Goal: Task Accomplishment & Management: Manage account settings

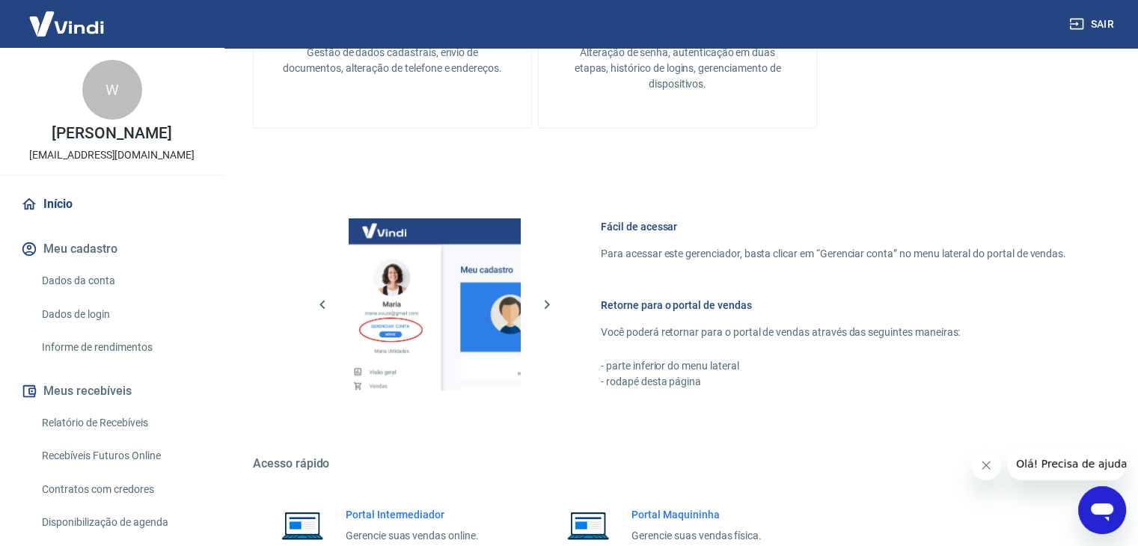
scroll to position [634, 0]
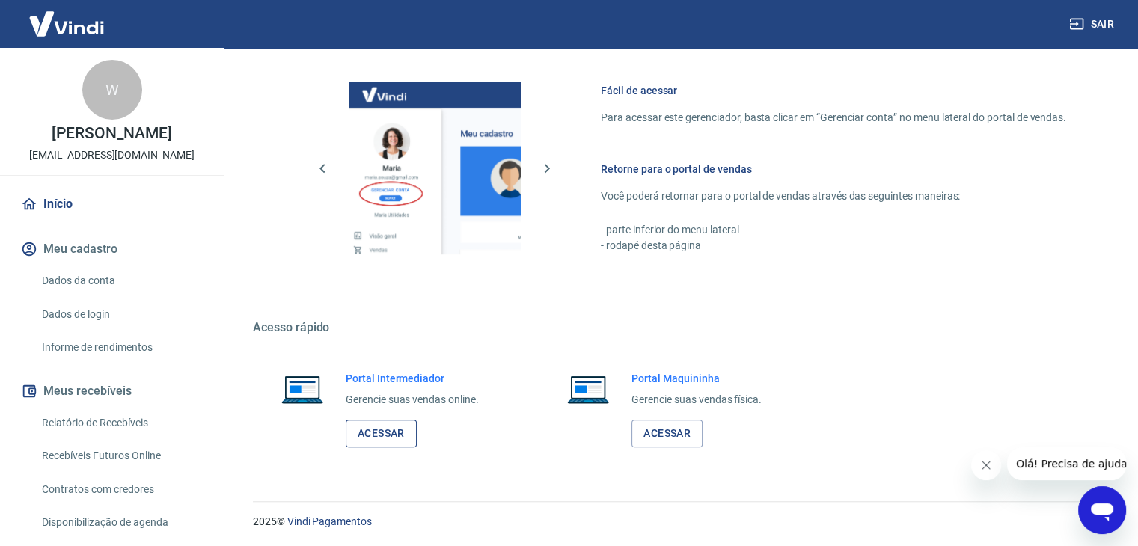
click at [374, 430] on link "Acessar" at bounding box center [381, 434] width 71 height 28
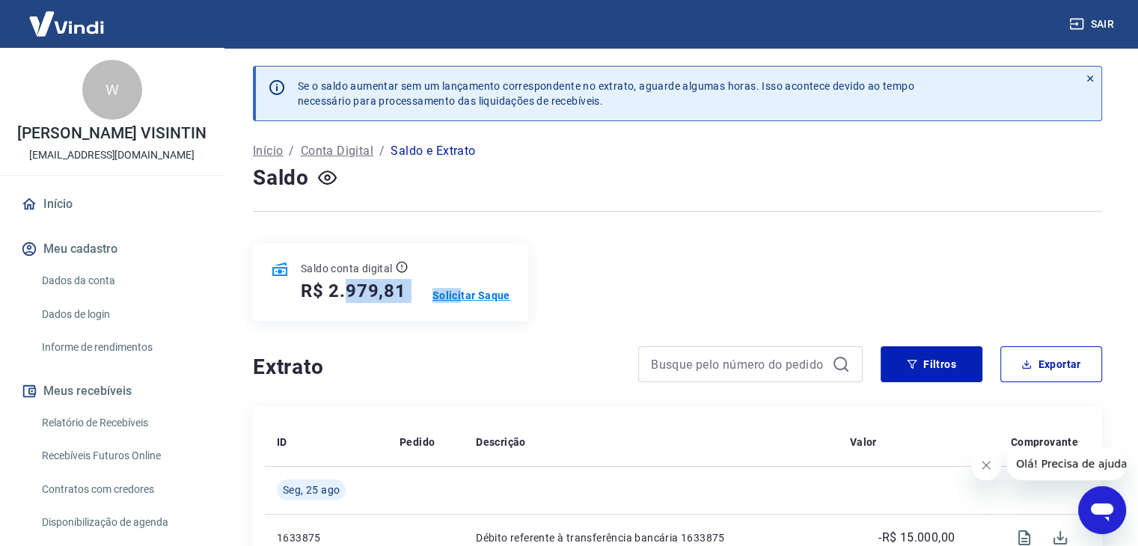
drag, startPoint x: 344, startPoint y: 292, endPoint x: 461, endPoint y: 292, distance: 116.7
click at [461, 292] on div "Saldo conta digital R$ 2.979,81 Solicitar Saque" at bounding box center [390, 282] width 275 height 78
click at [669, 281] on div "Saldo conta digital R$ 2.979,81 Solicitar Saque" at bounding box center [677, 282] width 849 height 78
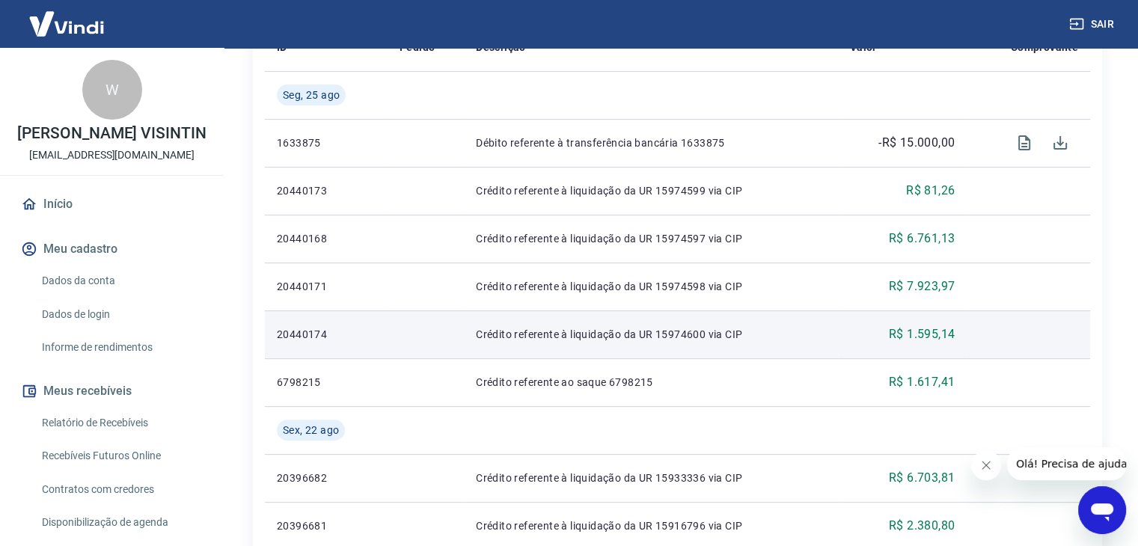
scroll to position [150, 0]
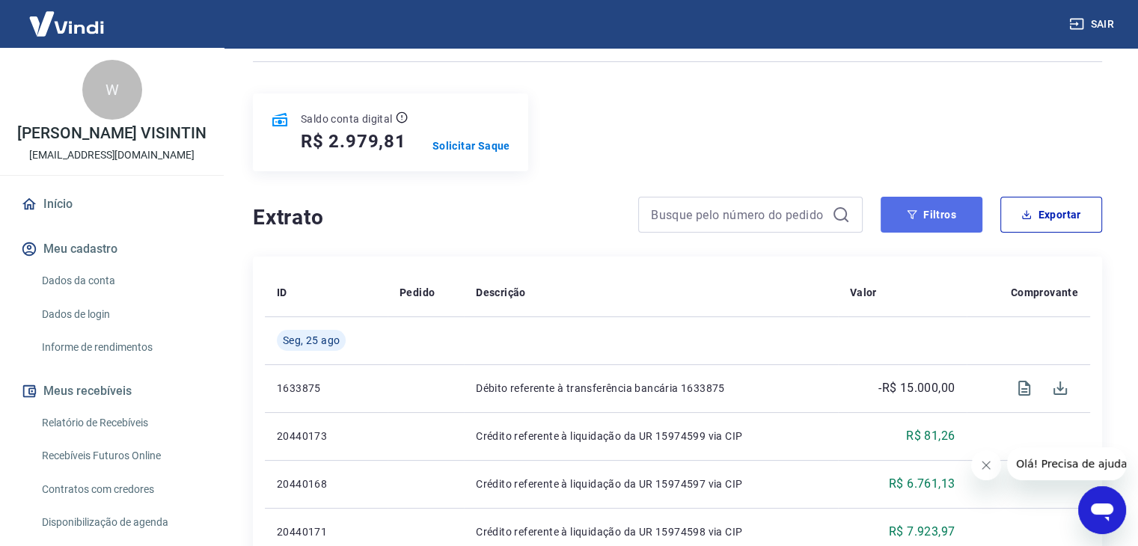
click at [964, 221] on button "Filtros" at bounding box center [931, 215] width 102 height 36
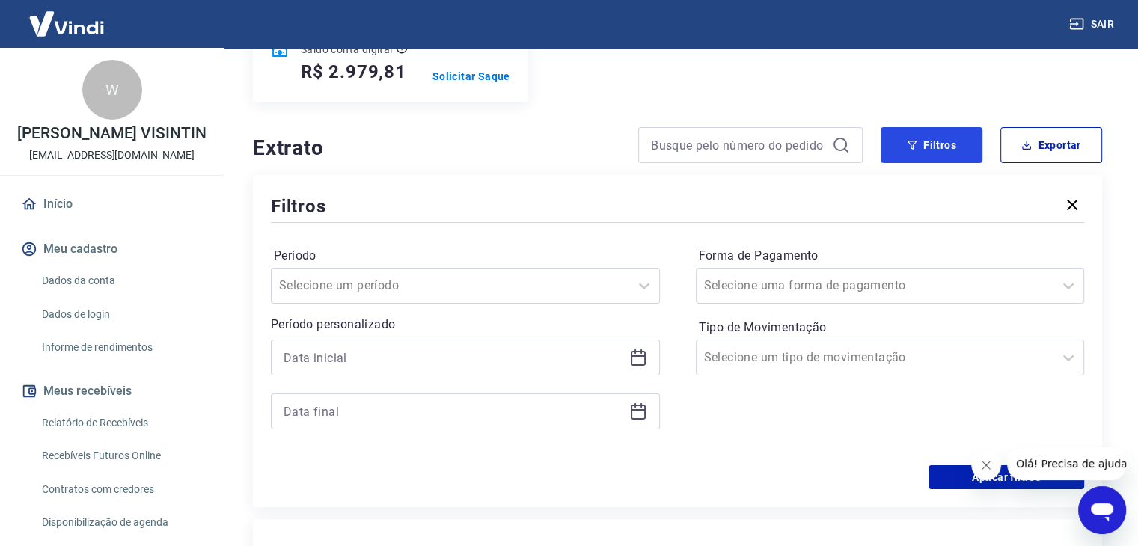
scroll to position [299, 0]
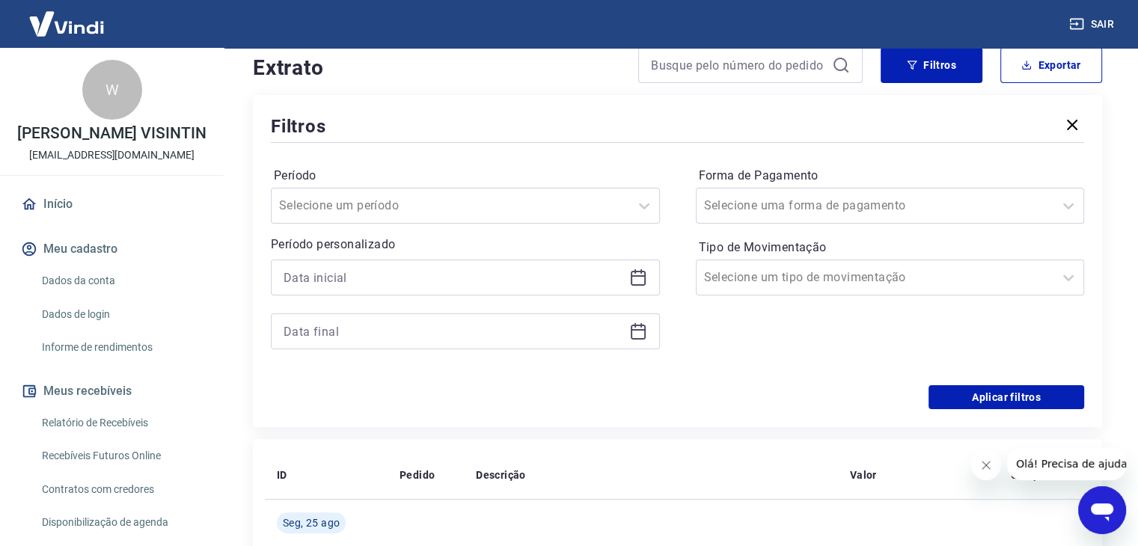
click at [637, 278] on icon at bounding box center [638, 278] width 18 height 18
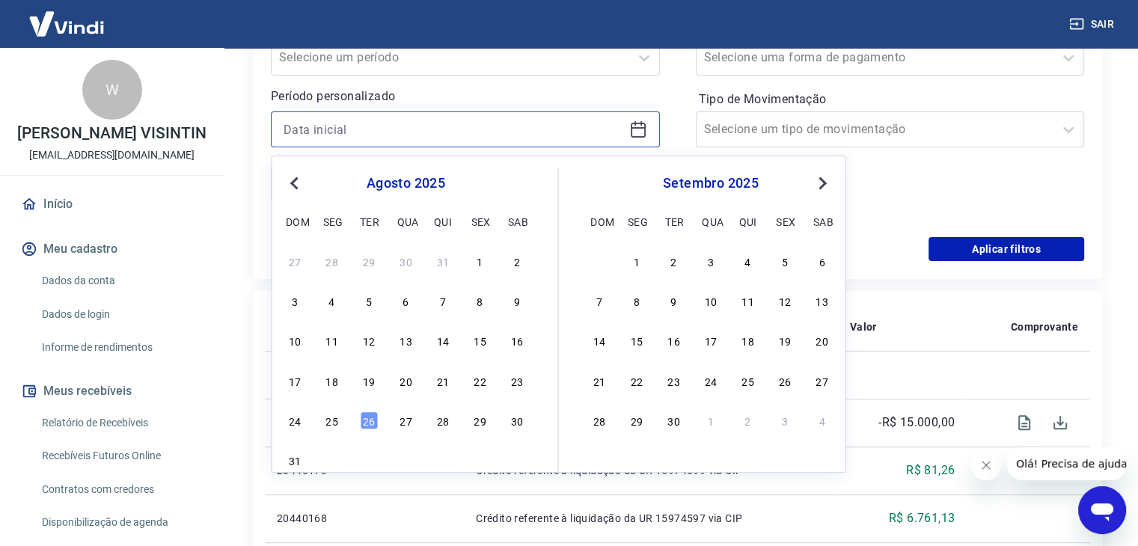
scroll to position [449, 0]
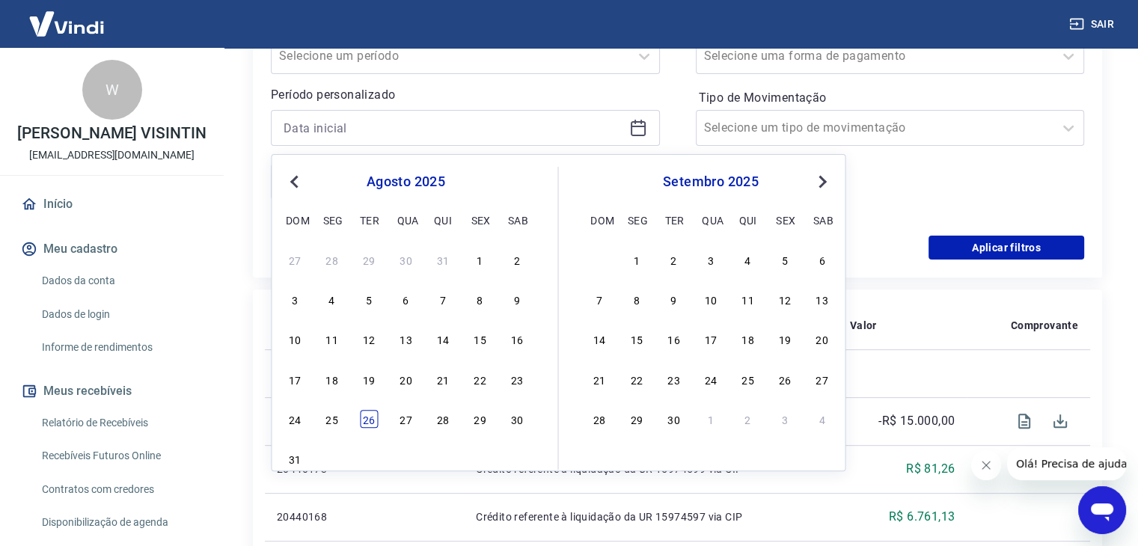
drag, startPoint x: 369, startPoint y: 420, endPoint x: 485, endPoint y: 348, distance: 135.7
click at [369, 420] on div "26" at bounding box center [369, 419] width 18 height 18
type input "26/08/2025"
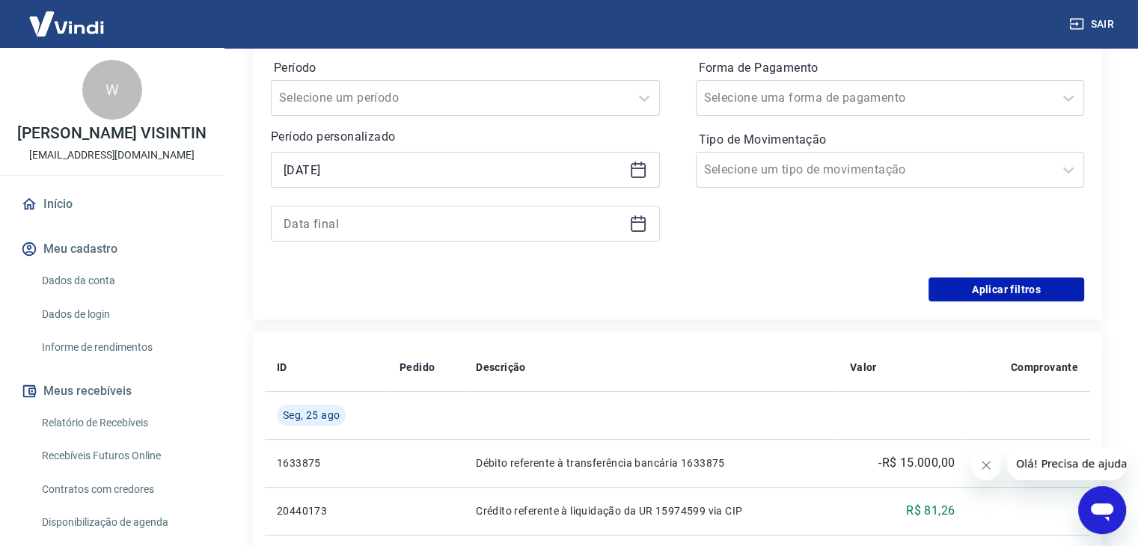
scroll to position [374, 0]
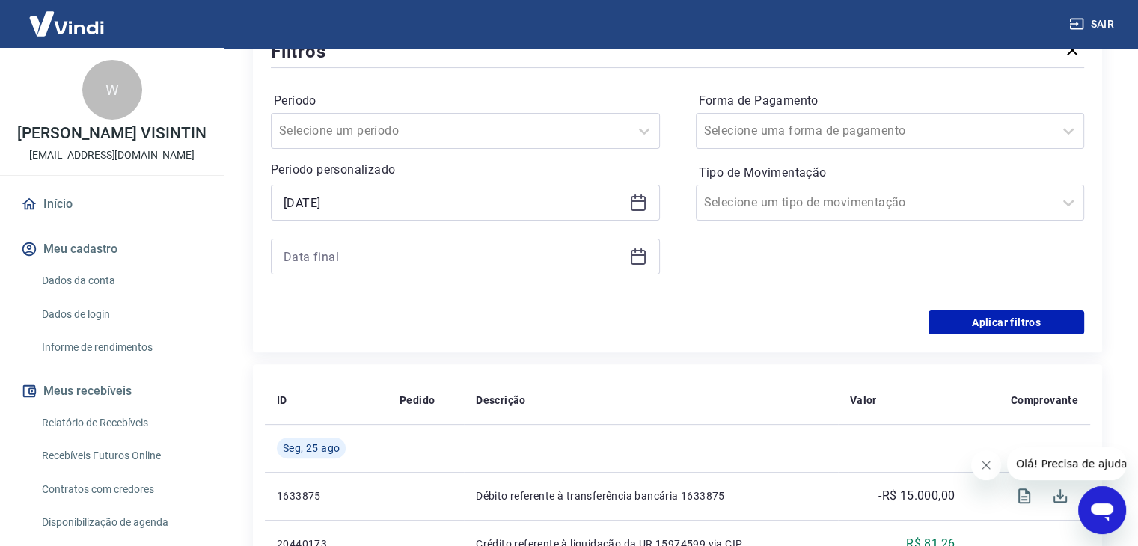
click at [637, 263] on icon at bounding box center [638, 257] width 18 height 18
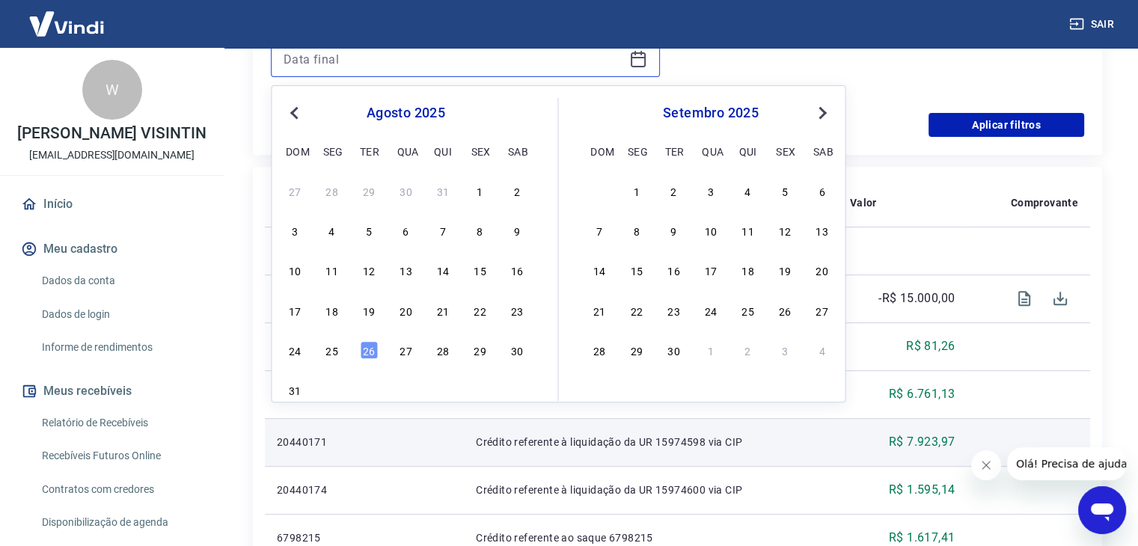
scroll to position [598, 0]
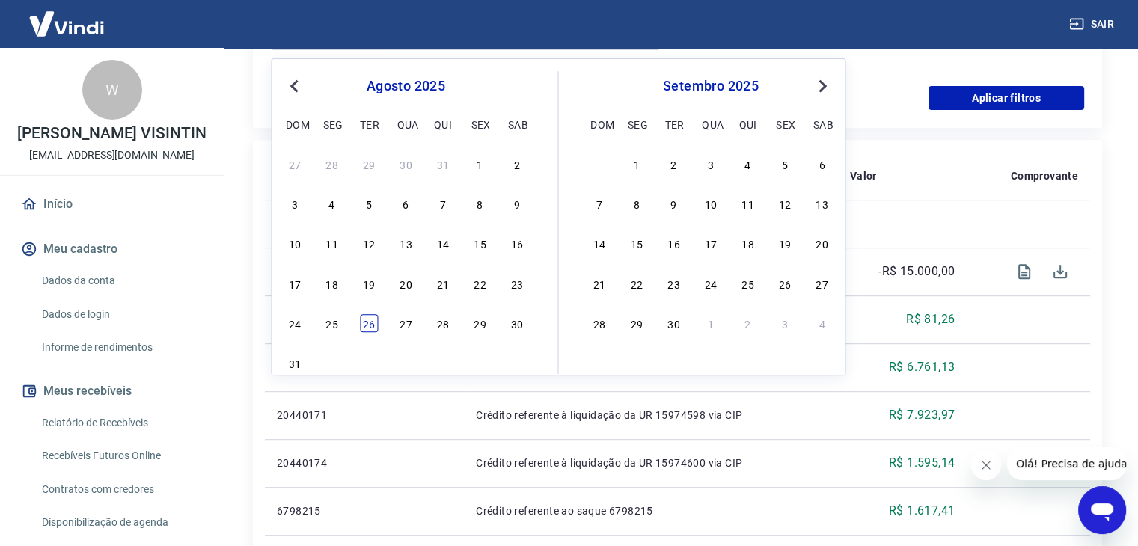
click at [367, 319] on div "26" at bounding box center [369, 323] width 18 height 18
type input "26/08/2025"
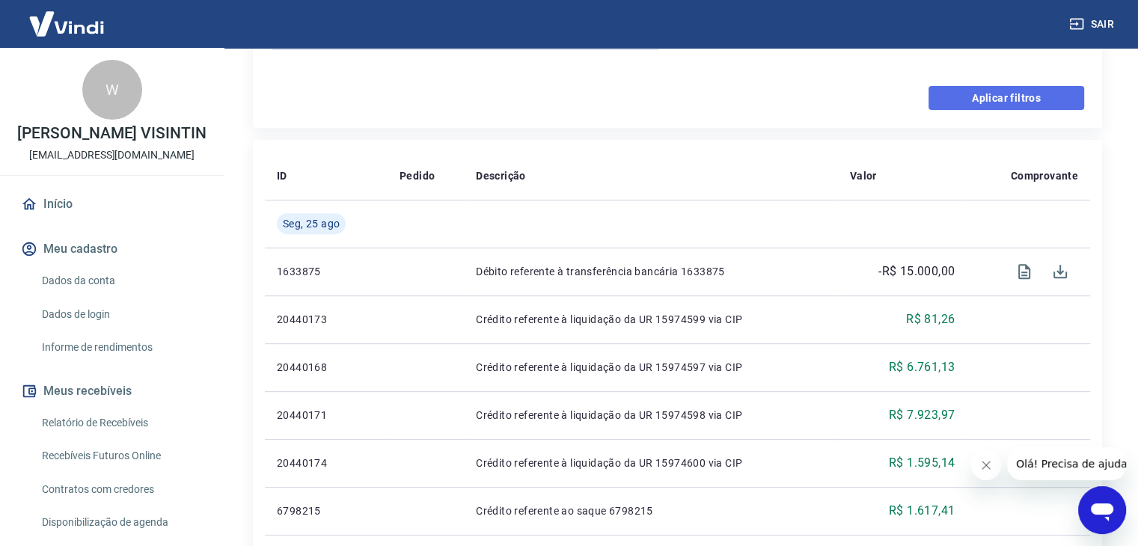
click at [1035, 97] on button "Aplicar filtros" at bounding box center [1006, 98] width 156 height 24
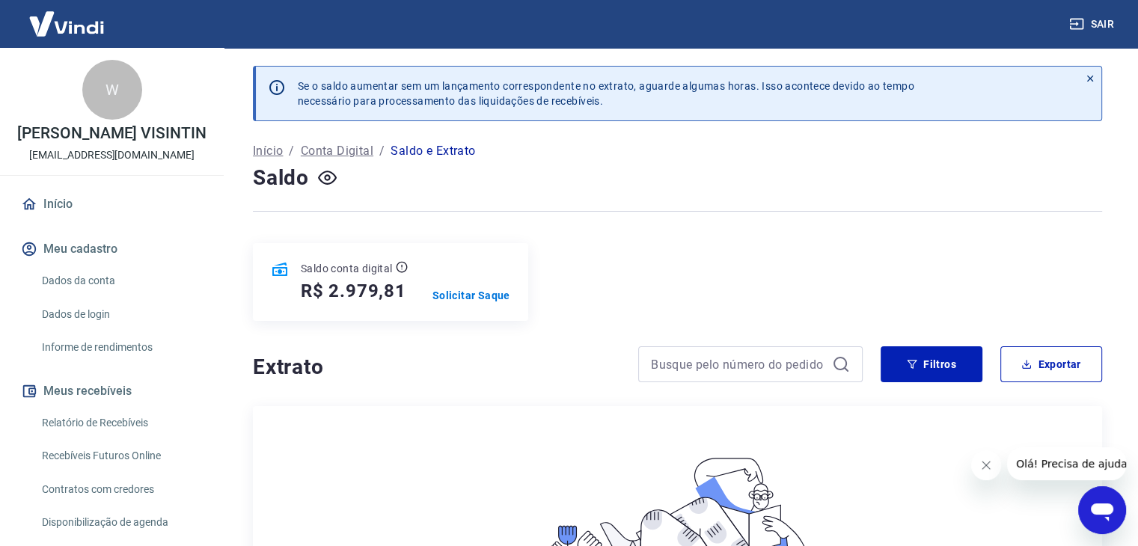
click at [260, 146] on p "Início" at bounding box center [268, 151] width 30 height 18
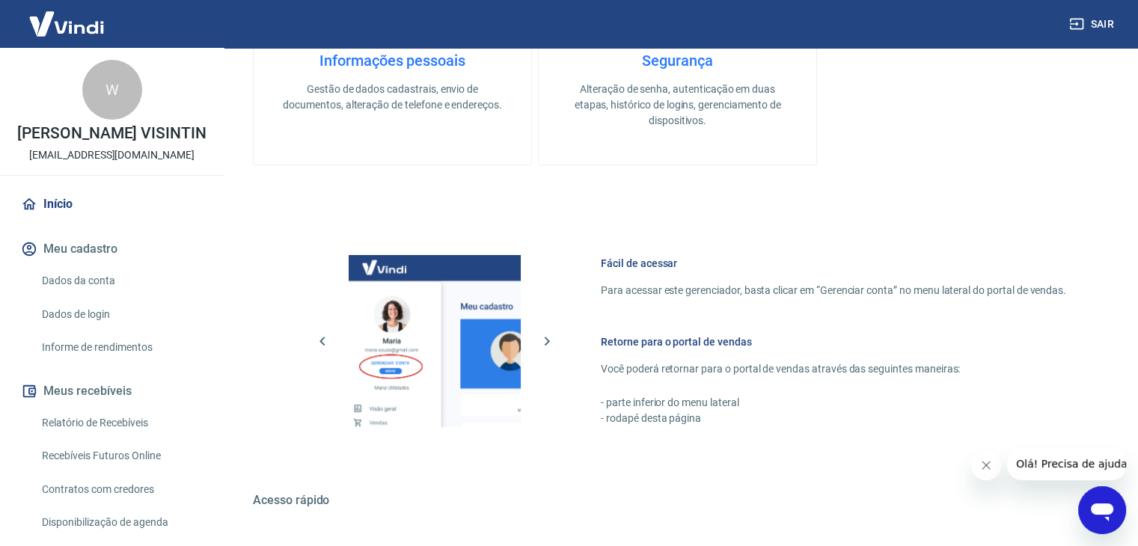
scroll to position [634, 0]
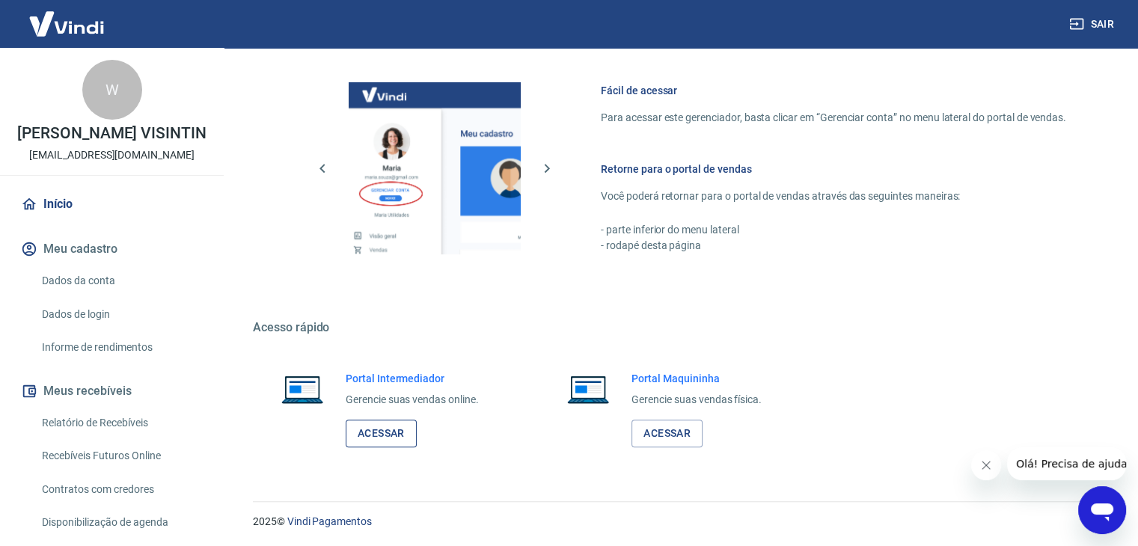
click at [392, 428] on link "Acessar" at bounding box center [381, 434] width 71 height 28
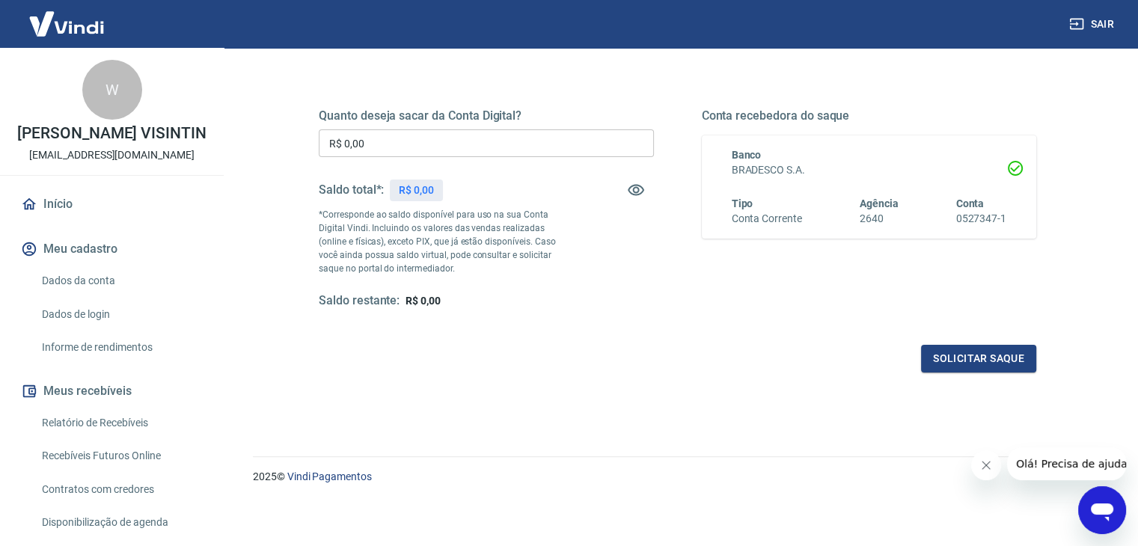
scroll to position [193, 0]
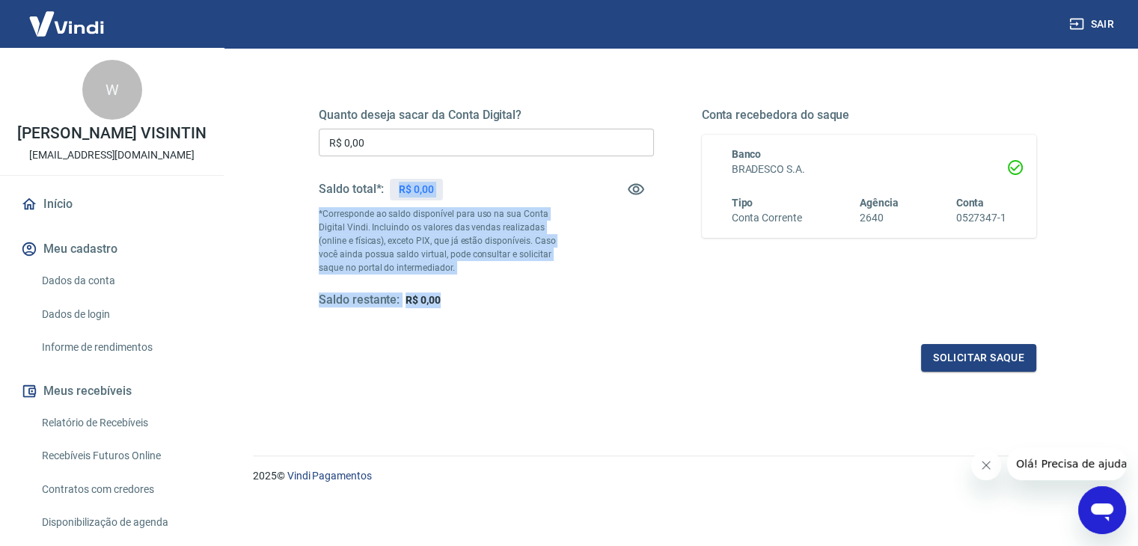
drag, startPoint x: 399, startPoint y: 203, endPoint x: 533, endPoint y: 280, distance: 154.2
click at [506, 276] on div "Quanto deseja sacar da Conta Digital? R$ 0,00 ​ Saldo total*: R$ 0,00 *Correspo…" at bounding box center [486, 208] width 335 height 200
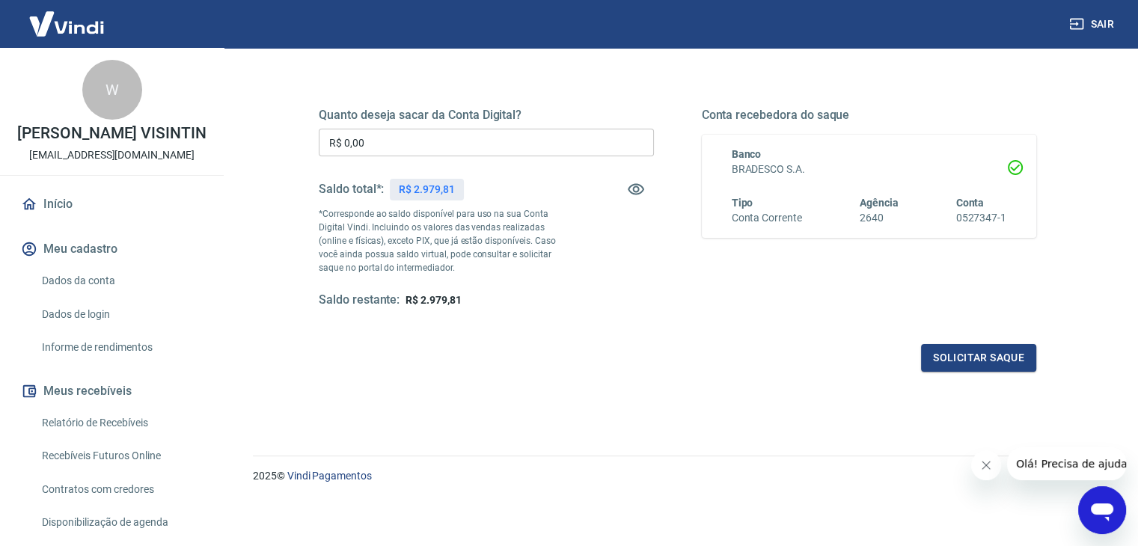
click at [534, 280] on div "Quanto deseja sacar da Conta Digital? R$ 0,00 ​ Saldo total*: R$ 2.979,81 *Corr…" at bounding box center [486, 208] width 335 height 200
drag, startPoint x: 411, startPoint y: 186, endPoint x: 541, endPoint y: 193, distance: 130.3
click at [540, 194] on div "Saldo total*: R$ 2.979,81" at bounding box center [486, 189] width 335 height 36
click at [541, 193] on div "Saldo total*: R$ 2.979,81" at bounding box center [486, 189] width 335 height 36
click at [642, 189] on icon "button" at bounding box center [636, 189] width 16 height 11
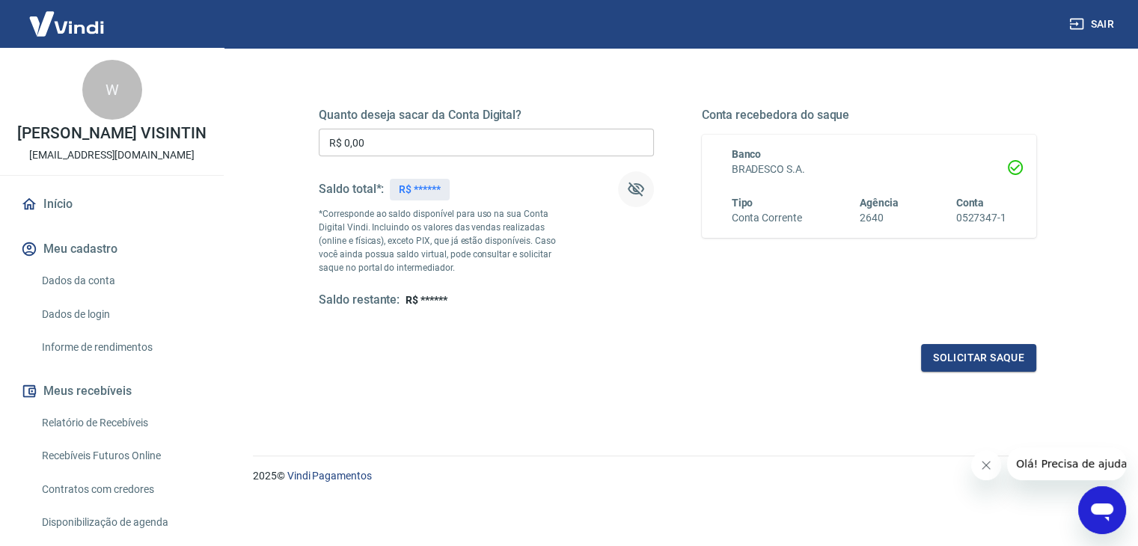
click at [641, 190] on icon "button" at bounding box center [636, 189] width 16 height 14
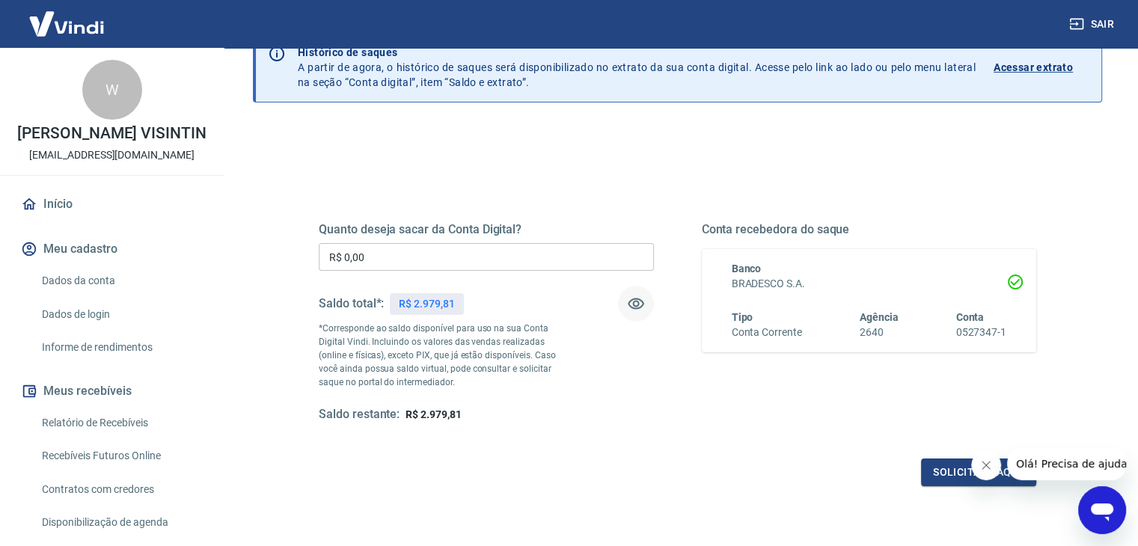
scroll to position [0, 0]
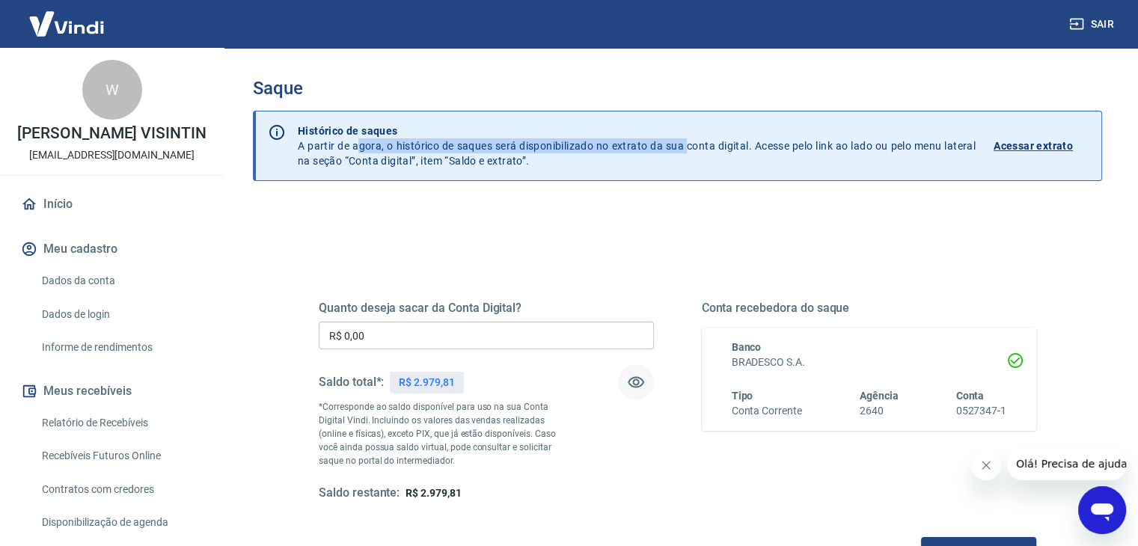
drag, startPoint x: 362, startPoint y: 152, endPoint x: 708, endPoint y: 143, distance: 345.7
click at [705, 144] on p "Histórico de saques A partir de agora, o histórico de saques será disponibiliza…" at bounding box center [637, 145] width 678 height 45
drag, startPoint x: 708, startPoint y: 143, endPoint x: 804, endPoint y: 126, distance: 98.0
click at [709, 141] on p "Histórico de saques A partir de agora, o histórico de saques será disponibiliza…" at bounding box center [637, 145] width 678 height 45
click at [1043, 144] on p "Acessar extrato" at bounding box center [1032, 145] width 79 height 15
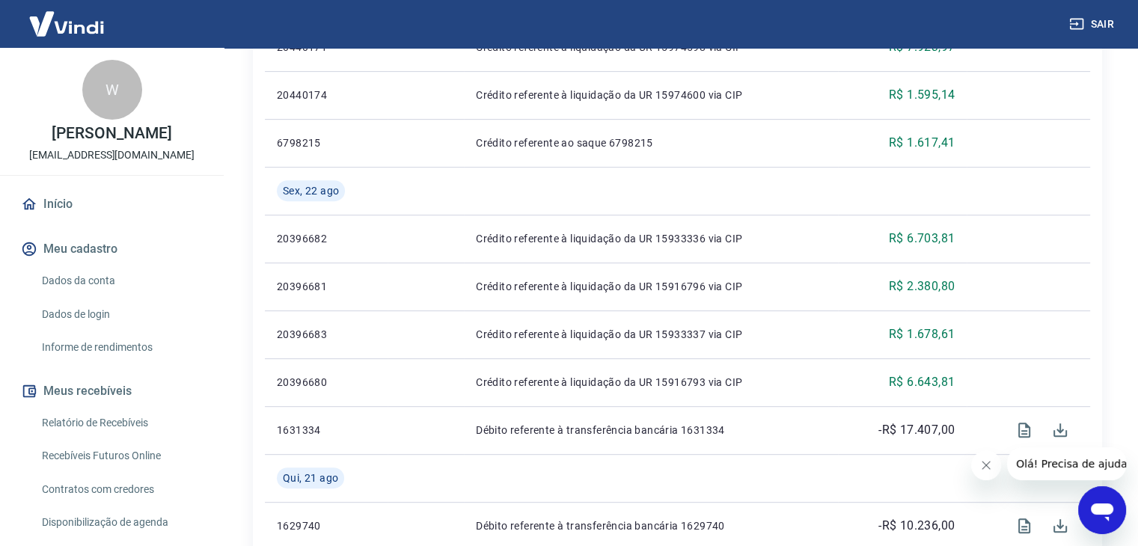
scroll to position [224, 0]
